Goal: Task Accomplishment & Management: Use online tool/utility

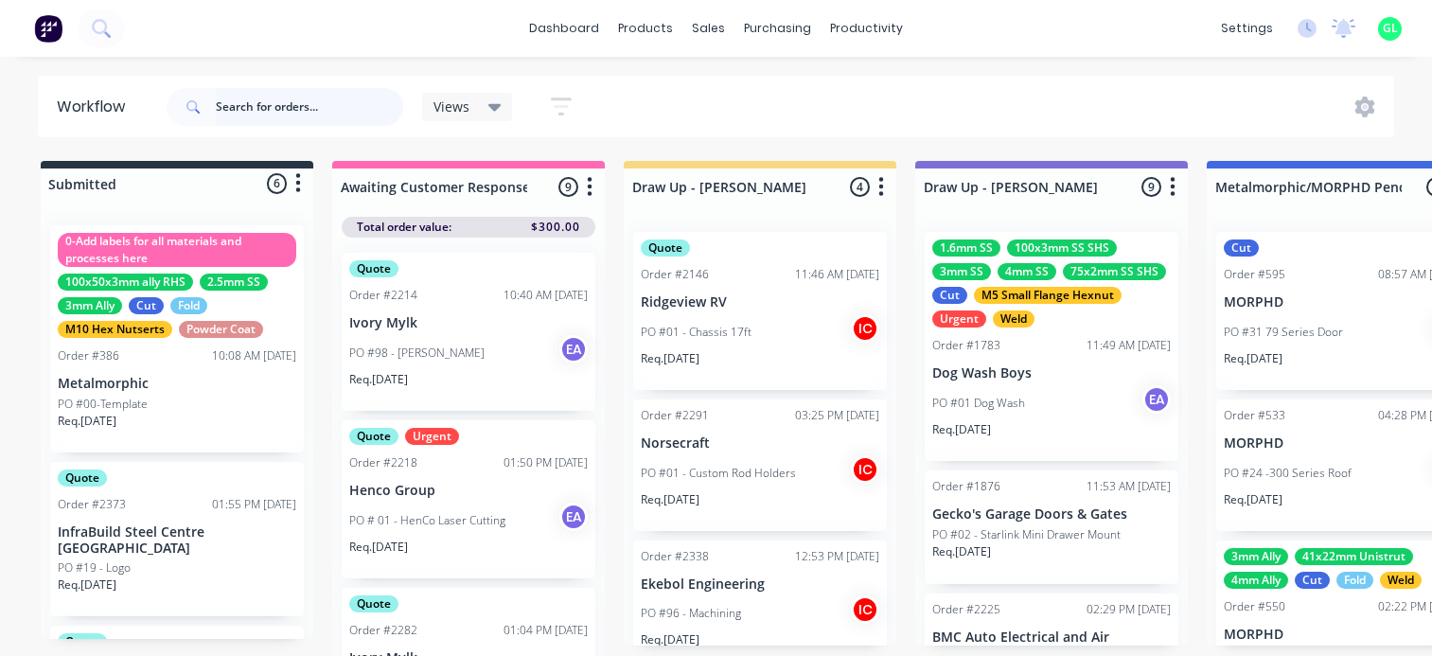
scroll to position [24, 5611]
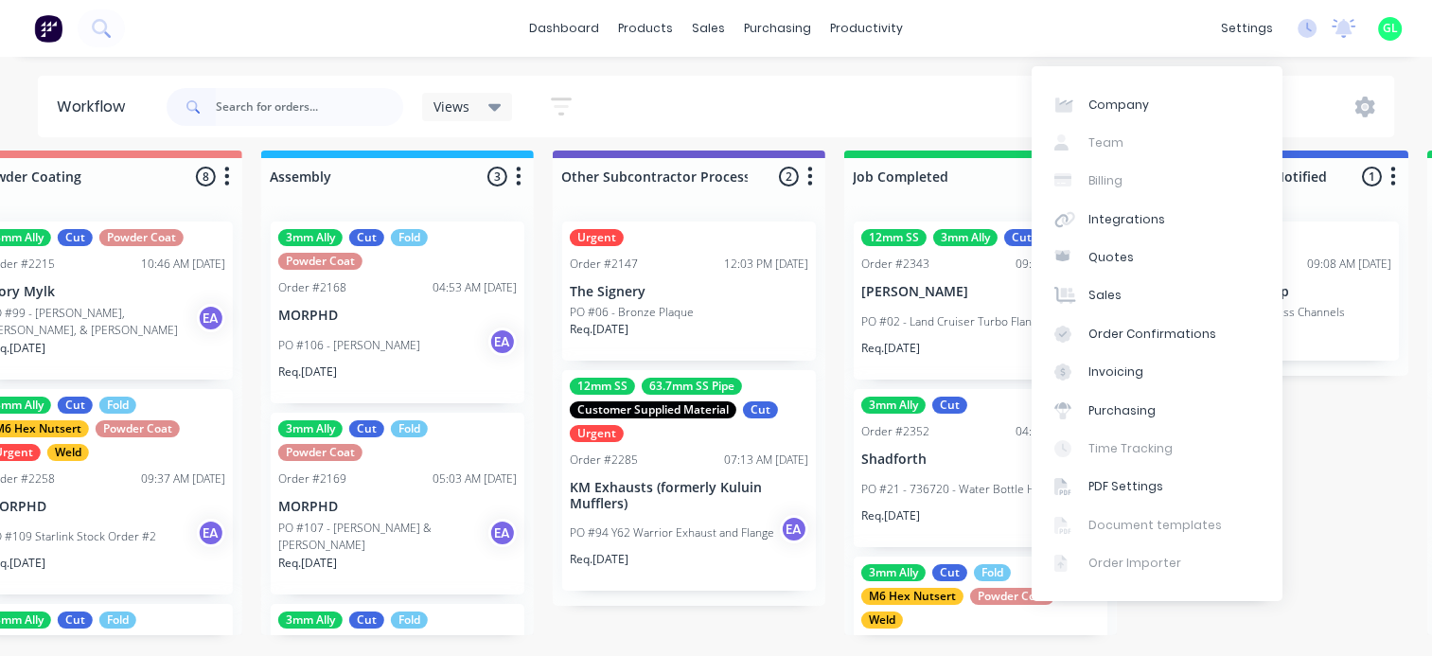
click at [1189, 66] on div "Company Team Billing Integrations Quotes Sales Order Confirmations Invoicing Pu…" at bounding box center [1157, 333] width 251 height 535
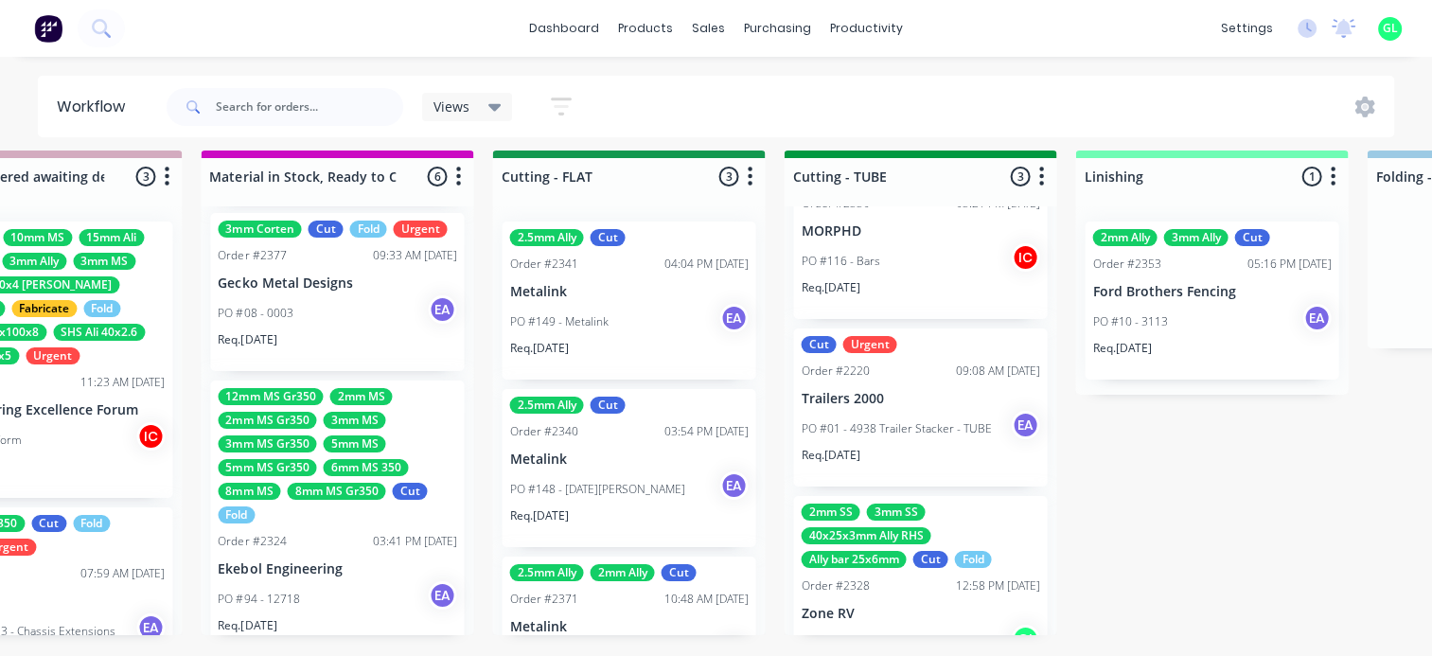
scroll to position [127, 0]
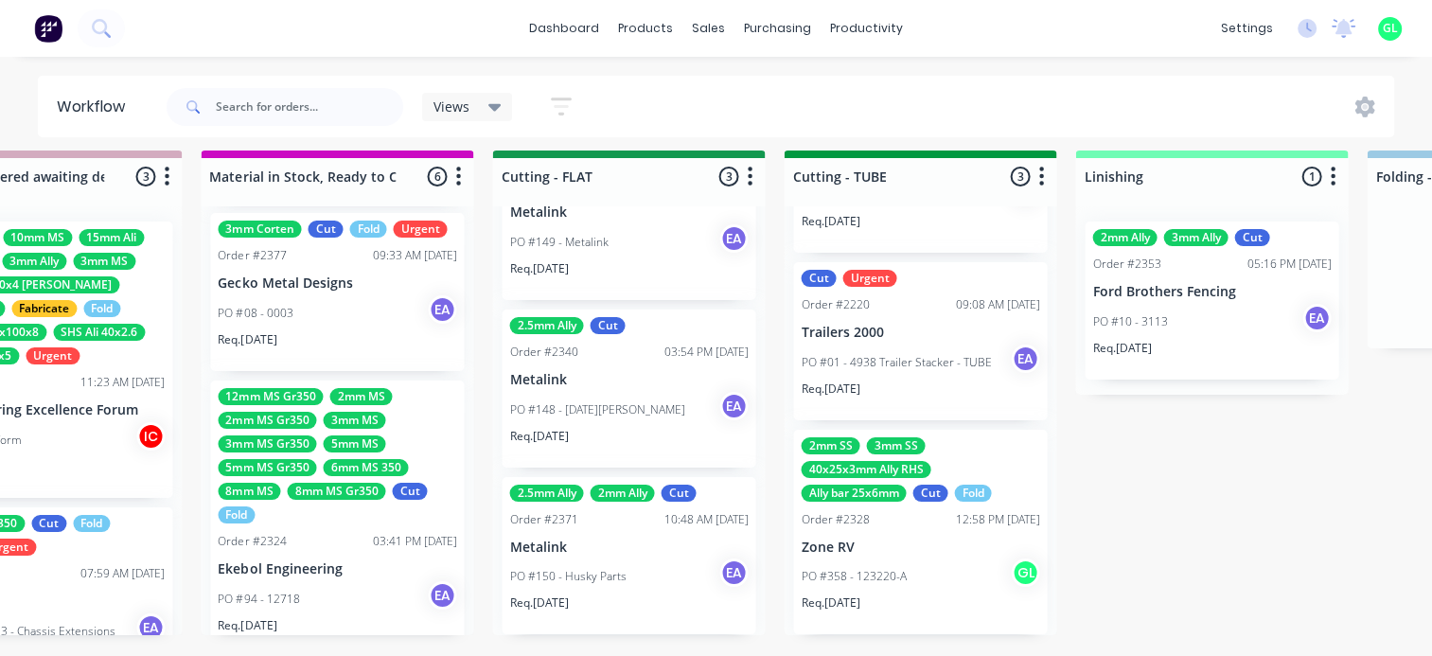
drag, startPoint x: 400, startPoint y: 244, endPoint x: 182, endPoint y: 207, distance: 221.8
click at [212, 151] on div "Submitted 6 Status colour #273444 hex #273444 Save Cancel Summaries Total order…" at bounding box center [559, 404] width 7824 height 506
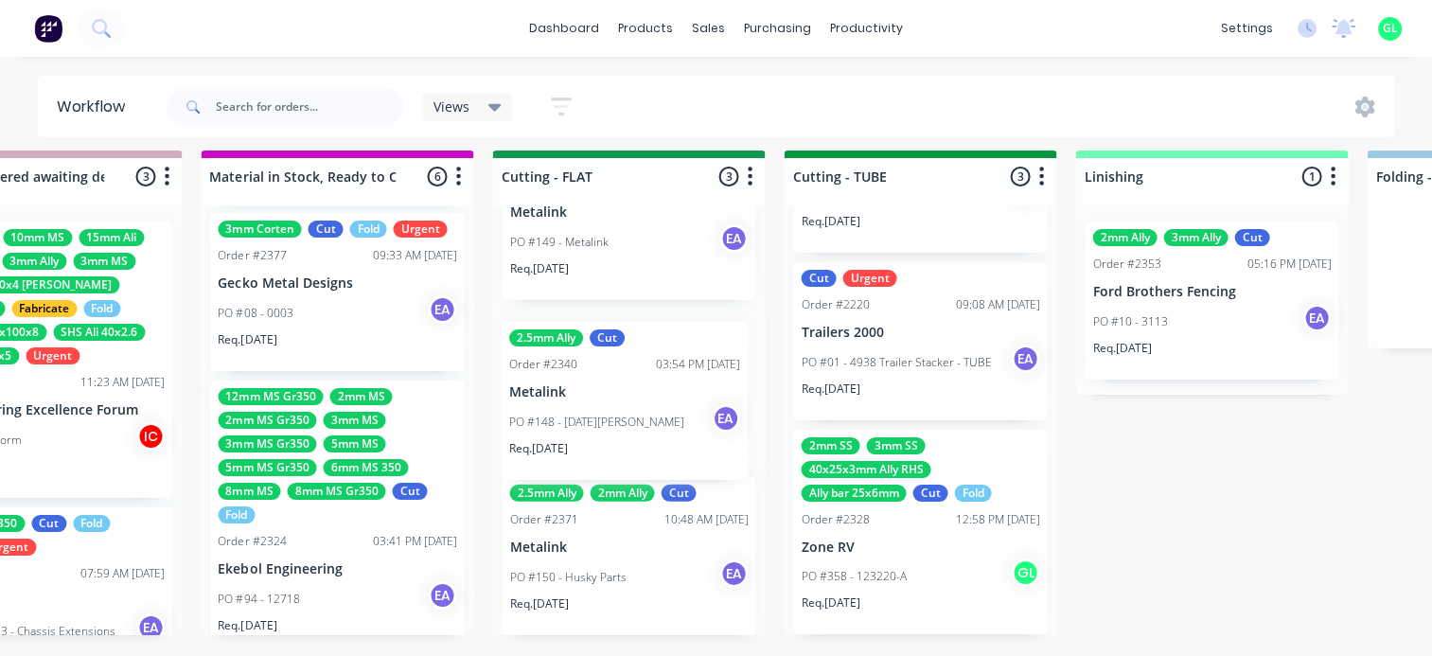
scroll to position [21, 3339]
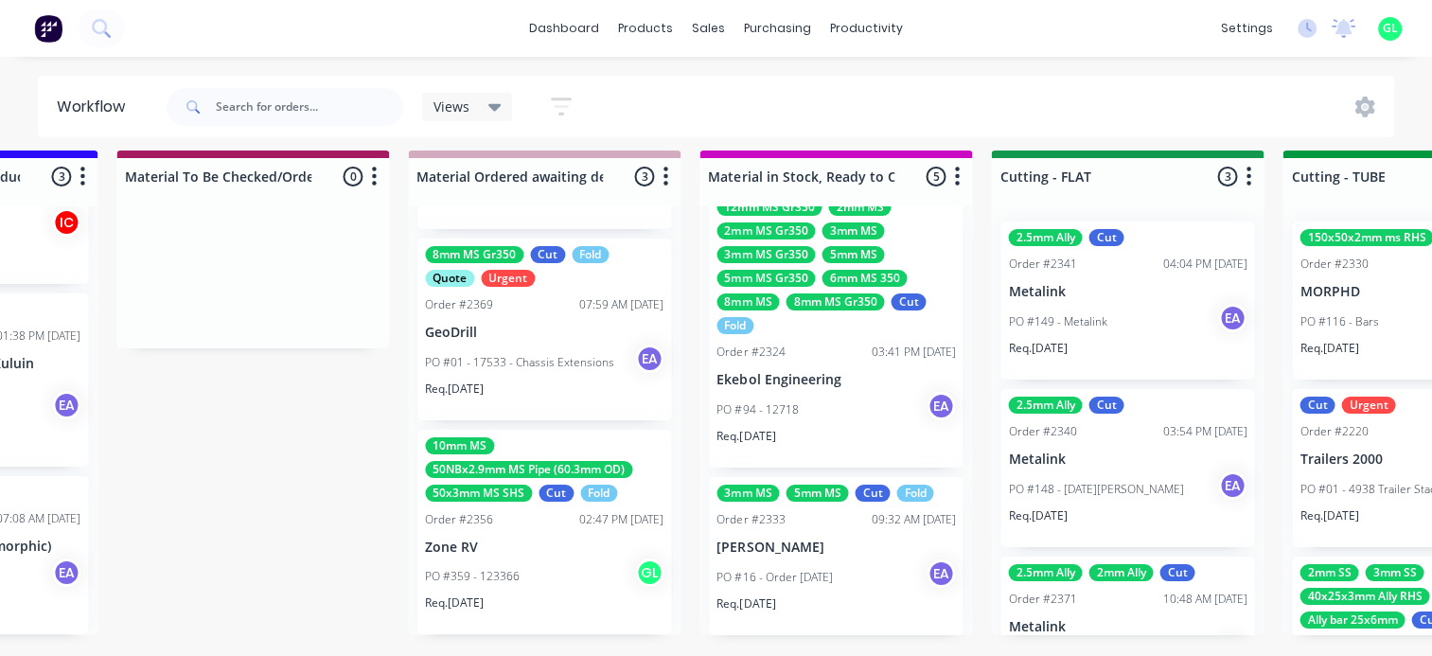
scroll to position [24, 2935]
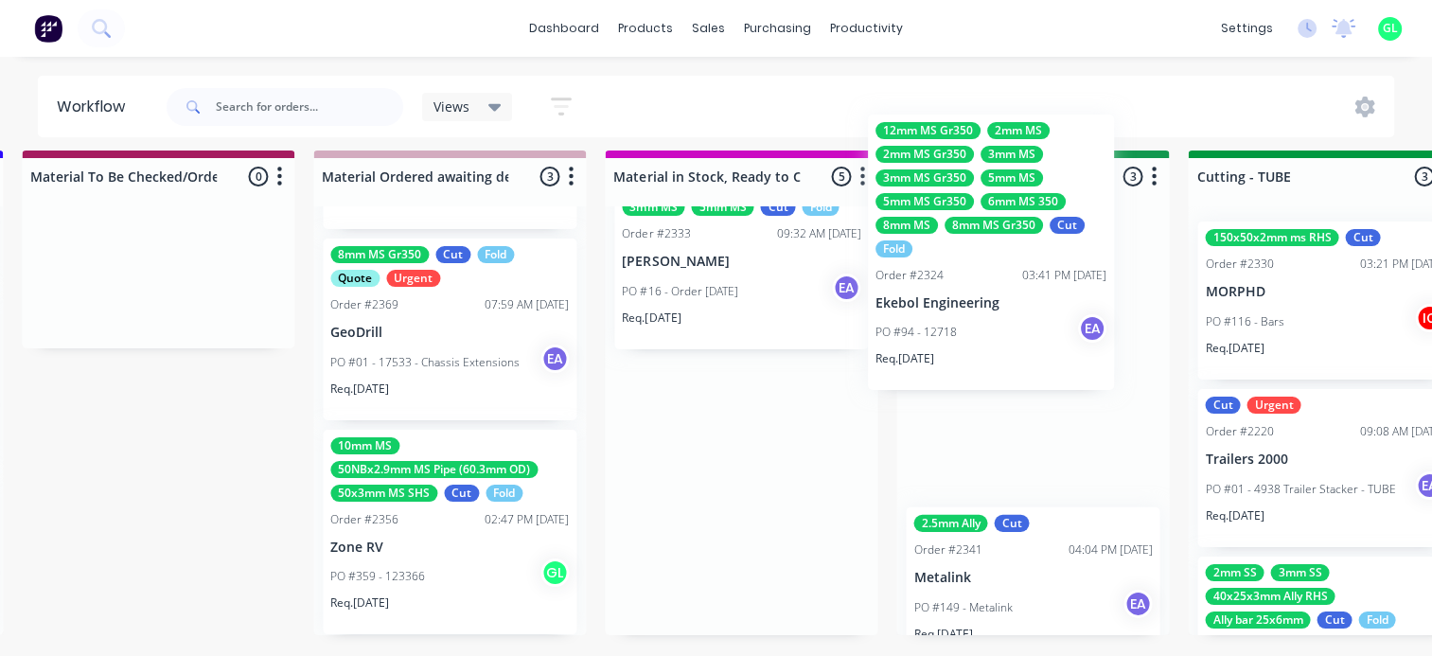
drag, startPoint x: 709, startPoint y: 398, endPoint x: 977, endPoint y: 332, distance: 275.8
click at [977, 332] on div "Submitted 5 Status colour #273444 hex #273444 Save Cancel Summaries Total order…" at bounding box center [963, 404] width 7824 height 506
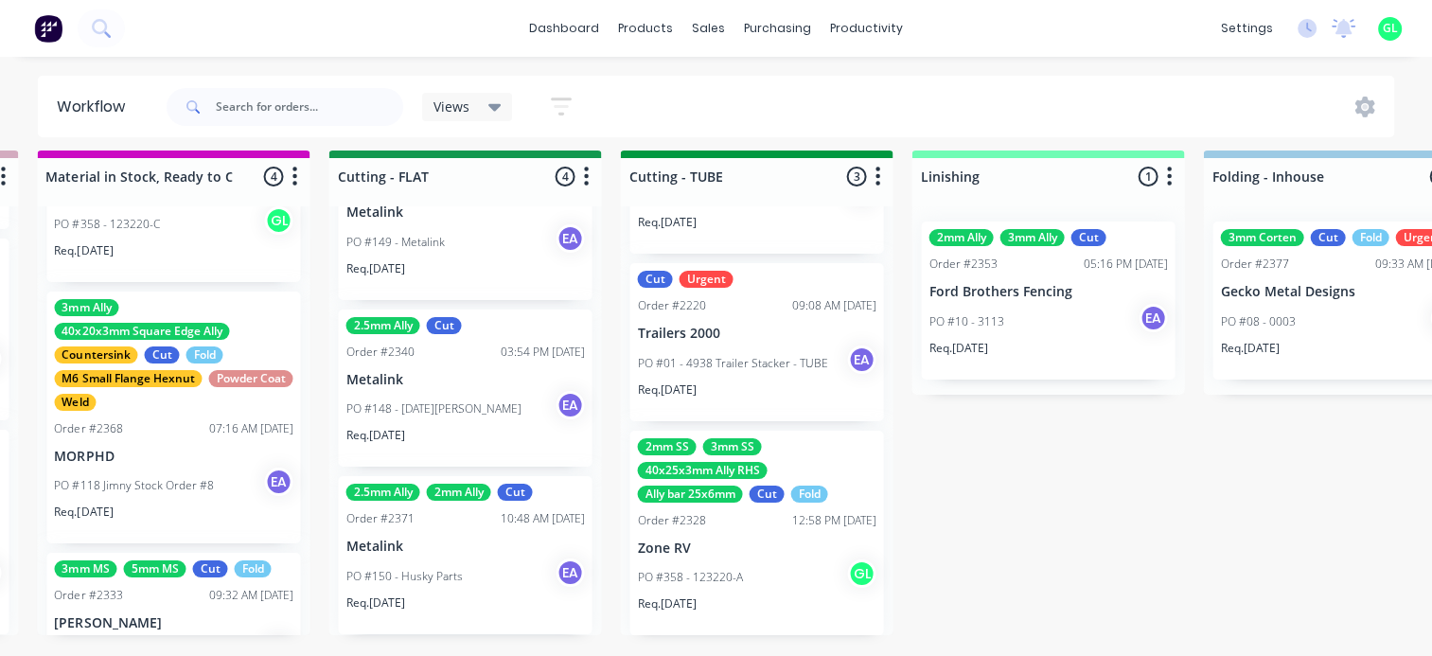
scroll to position [127, 0]
click at [762, 564] on div "PO #358 - 123220-A GL" at bounding box center [756, 577] width 239 height 36
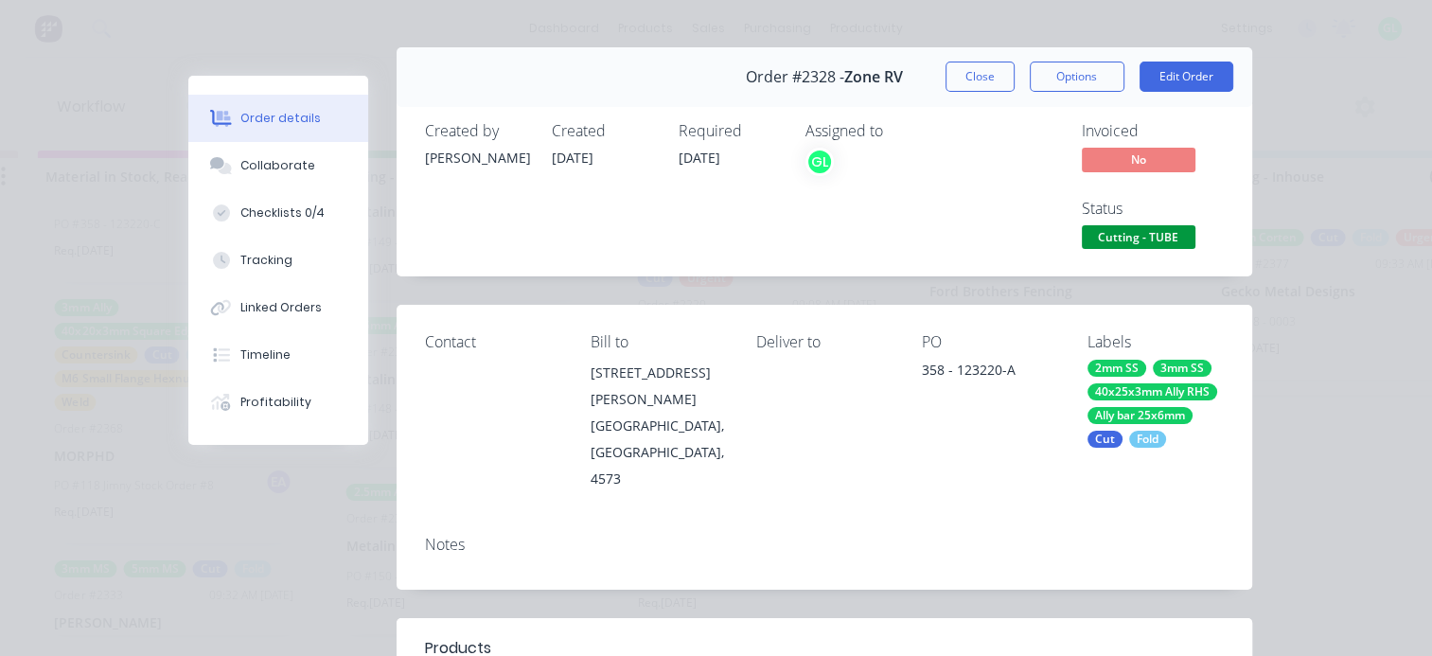
scroll to position [0, 0]
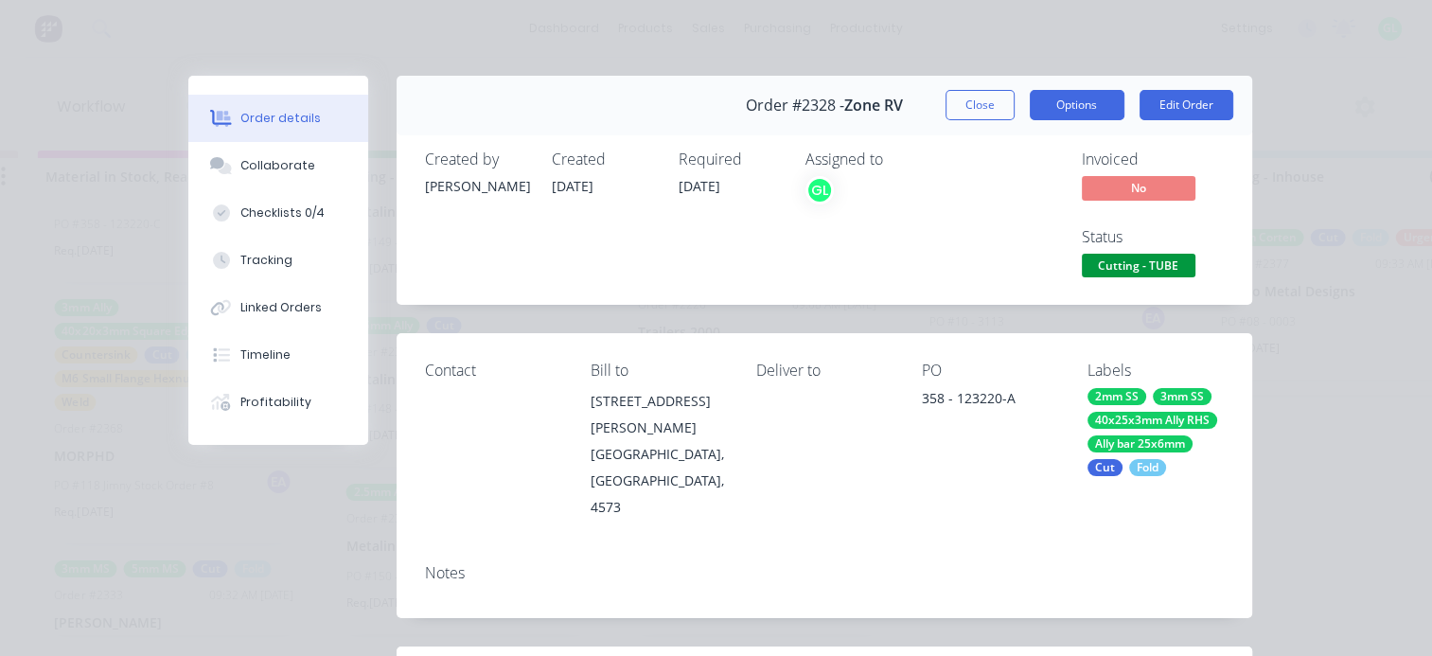
click at [1052, 103] on button "Options" at bounding box center [1077, 105] width 95 height 30
click at [1067, 98] on button "Options" at bounding box center [1077, 105] width 95 height 30
click at [962, 102] on button "Close" at bounding box center [980, 105] width 69 height 30
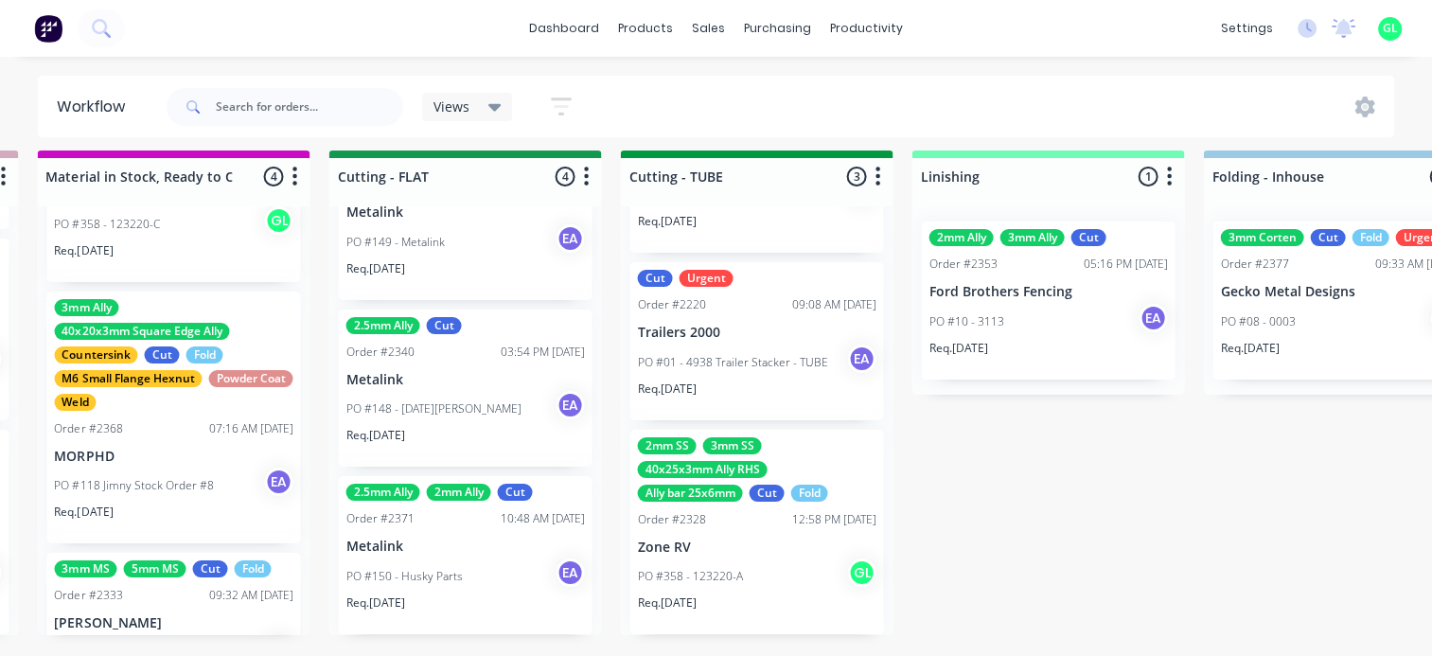
click at [731, 572] on div "PO #358 - 123220-A GL" at bounding box center [756, 577] width 239 height 36
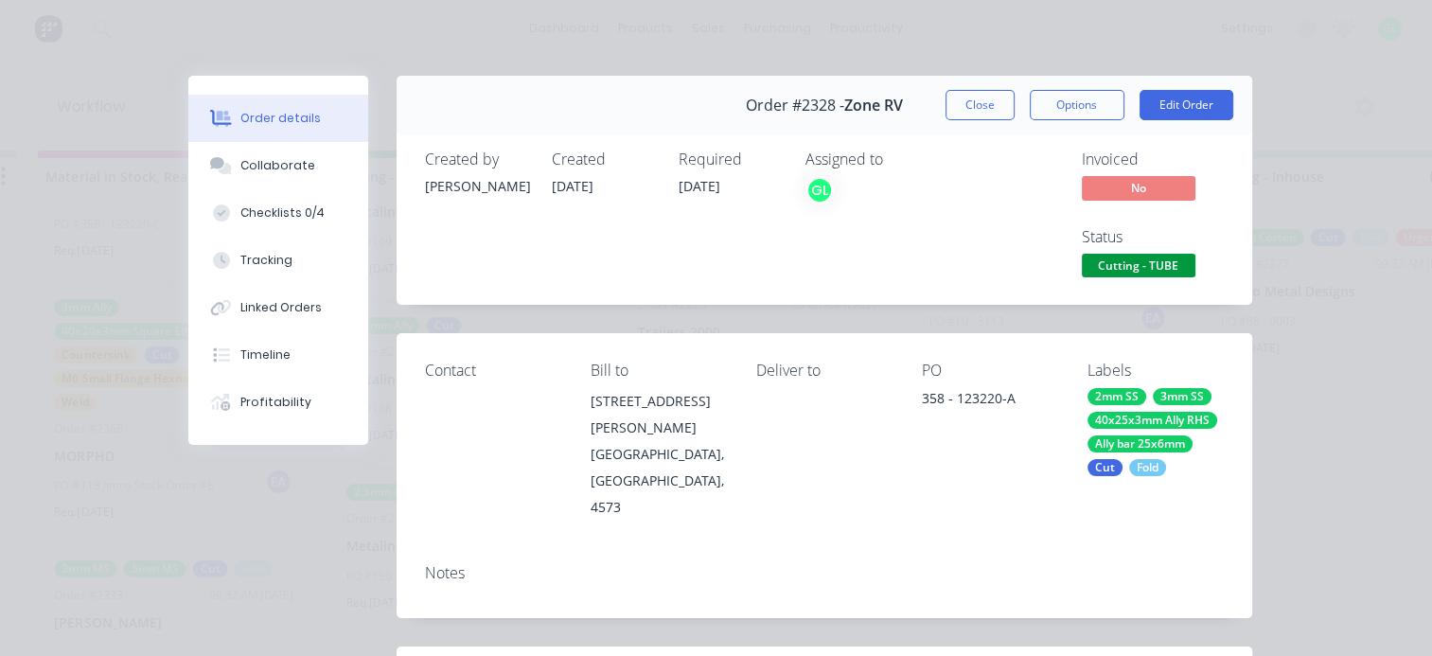
click at [1358, 424] on div "Order details Collaborate Checklists 0/4 Tracking Linked Orders Timeline Profit…" at bounding box center [716, 328] width 1432 height 656
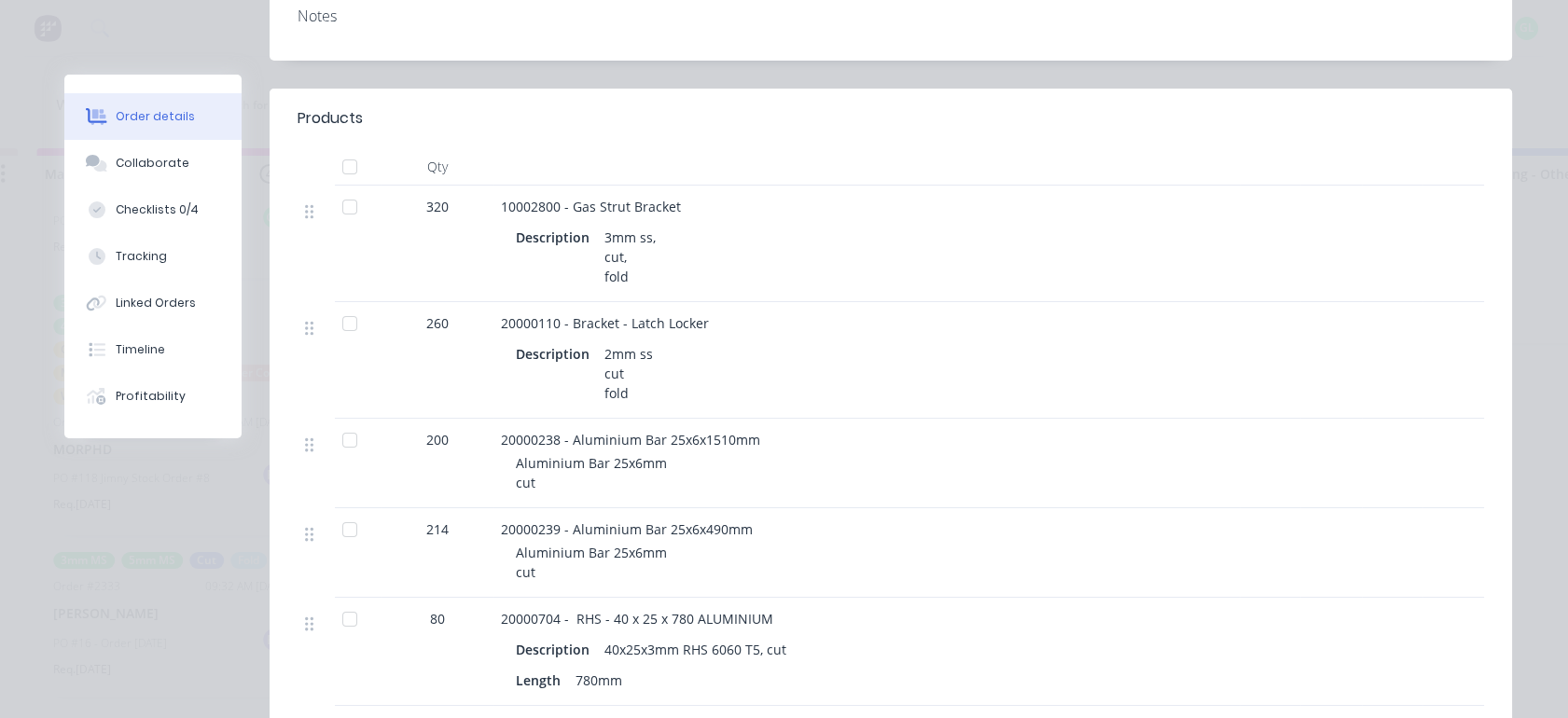
scroll to position [550, 0]
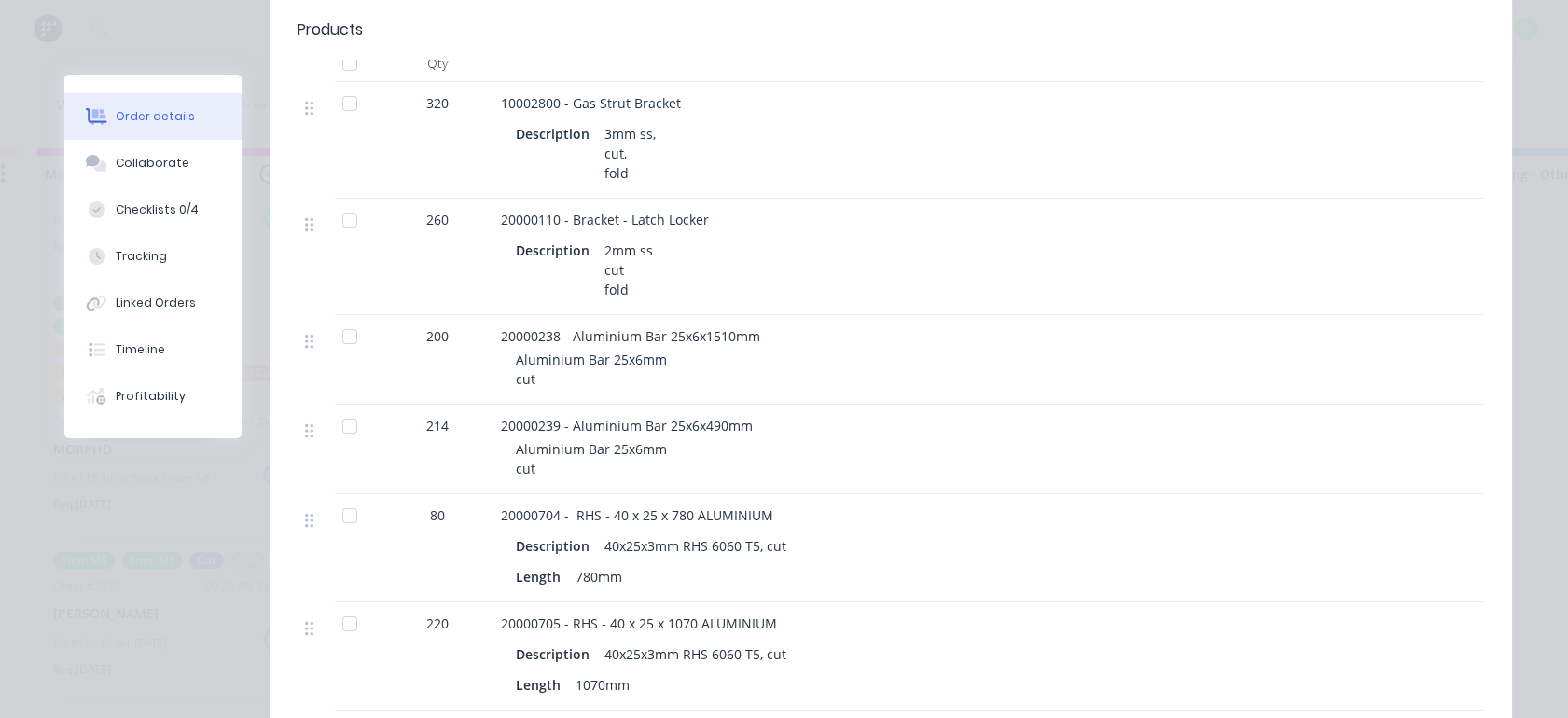
drag, startPoint x: 1496, startPoint y: 225, endPoint x: 1486, endPoint y: 228, distance: 10.4
click at [1425, 225] on div "Qty 320 10002800 - Gas Strut Bracket Description 3mm ss, cut, fold 260 20000110…" at bounding box center [891, 377] width 1243 height 666
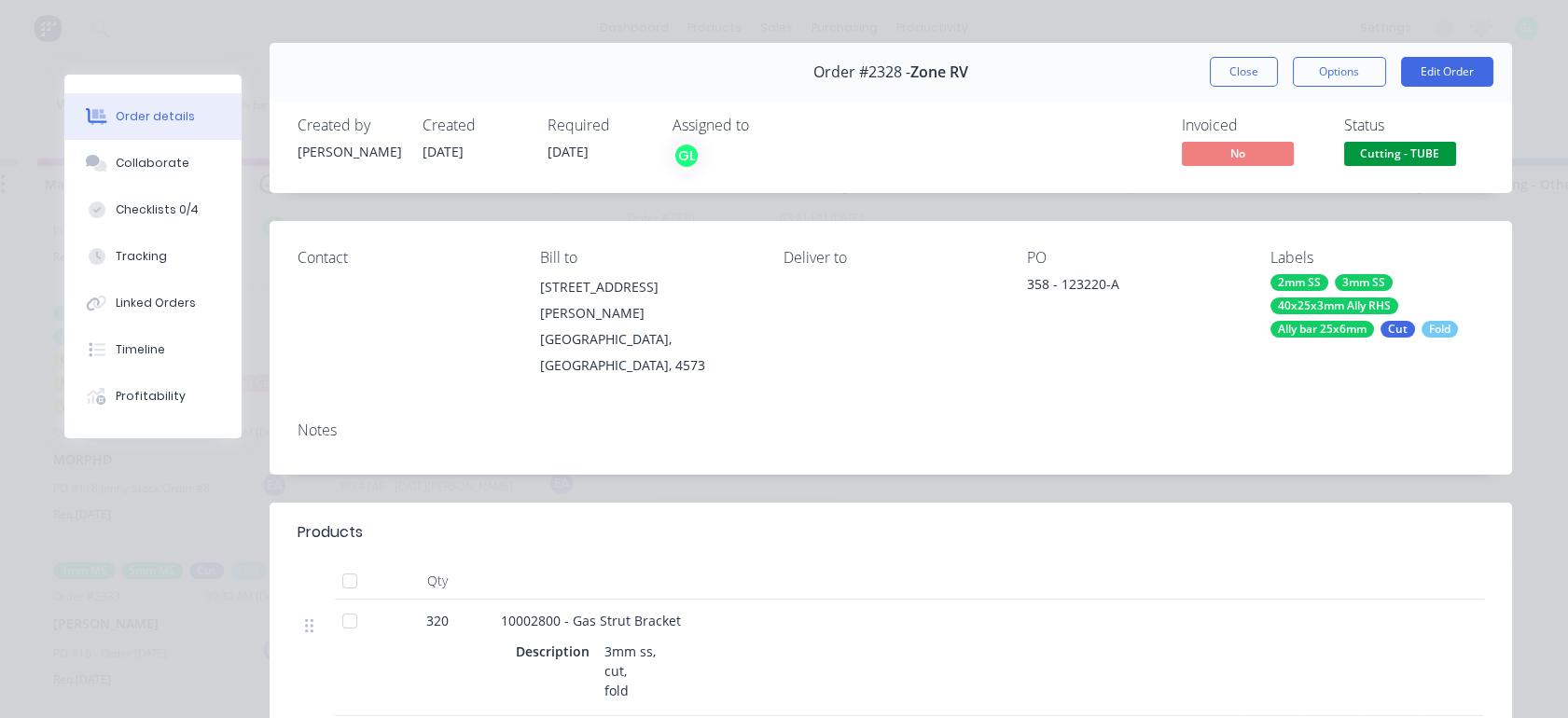
scroll to position [0, 0]
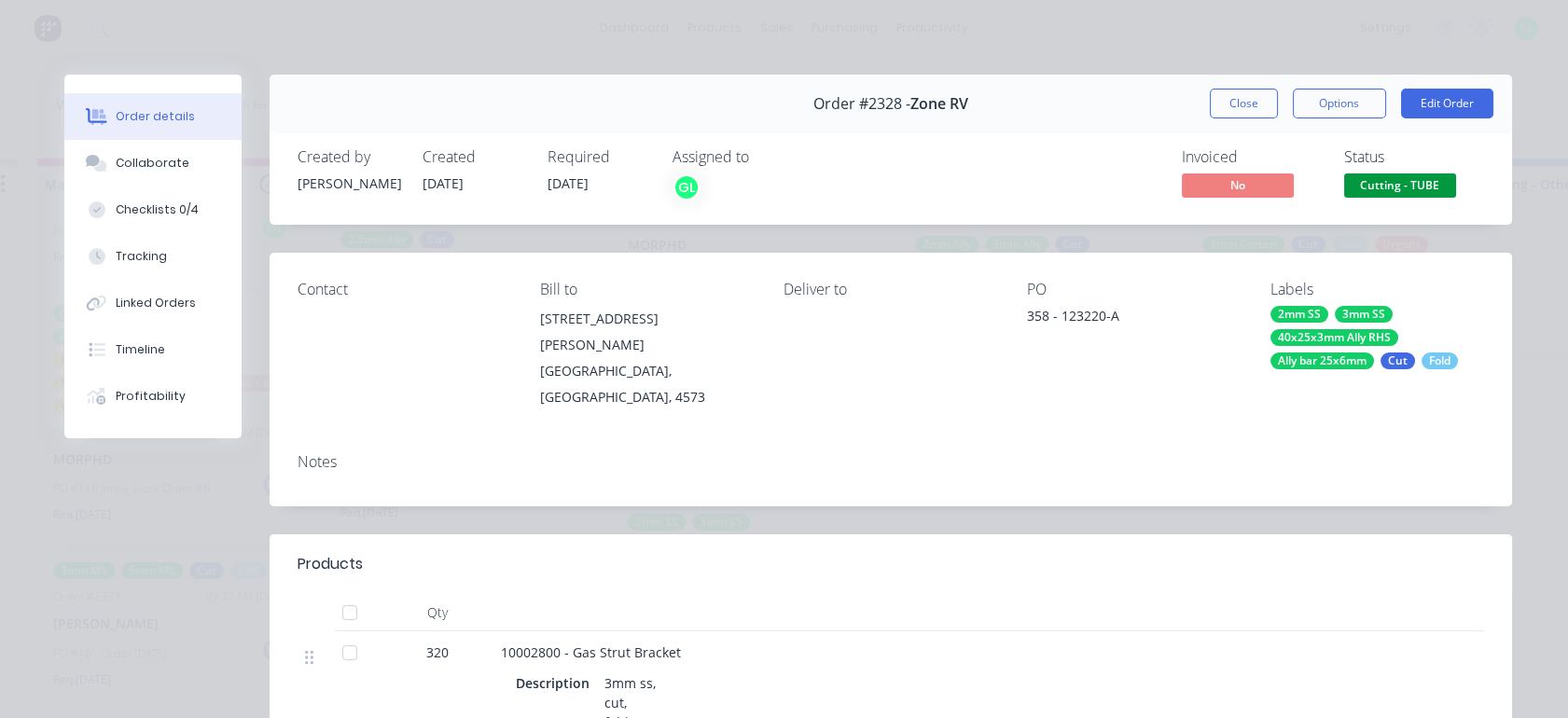
click at [1197, 110] on div "Order #2328 - Zone RV Close Options Edit Order" at bounding box center [891, 104] width 1243 height 59
click at [1220, 104] on button "Close" at bounding box center [1244, 103] width 68 height 30
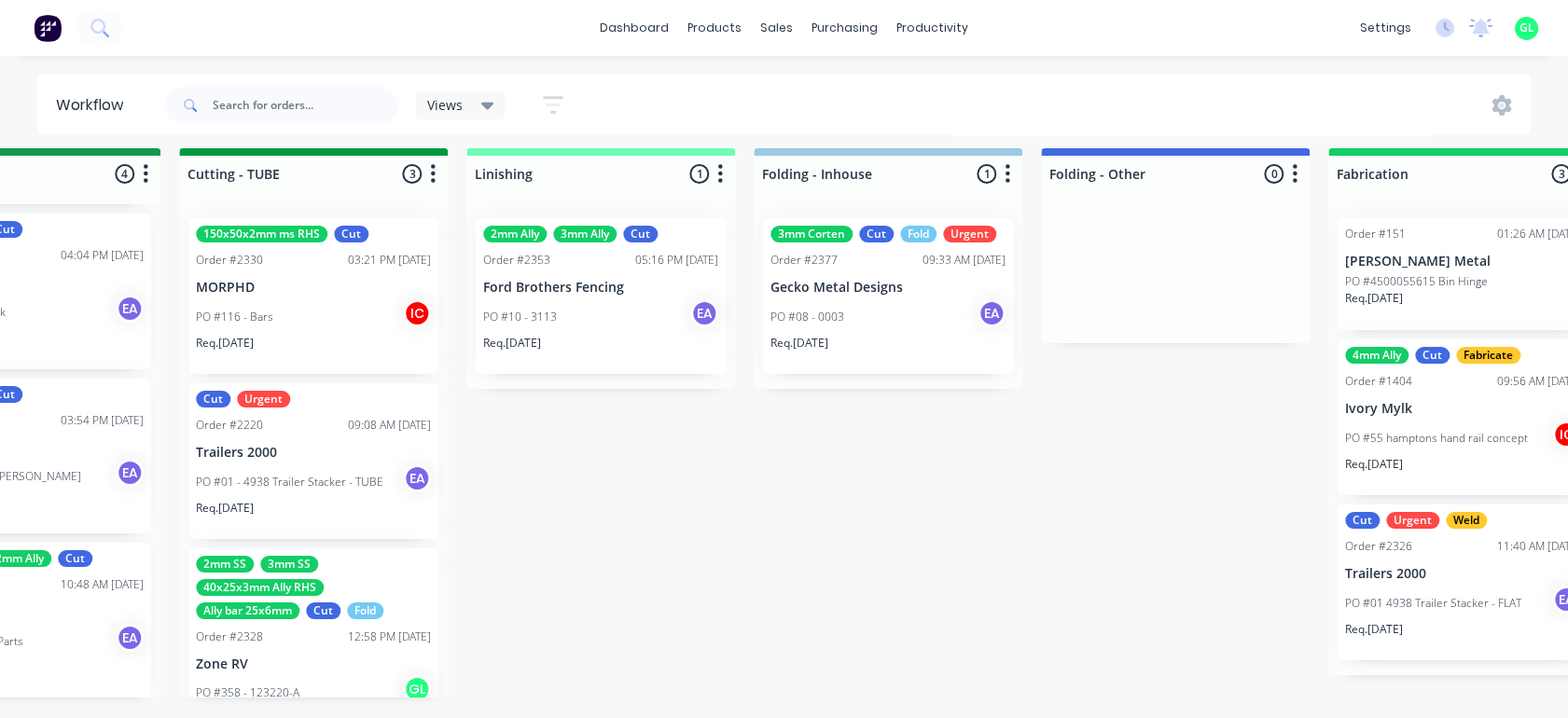
scroll to position [26, 2623]
